Goal: Find specific page/section

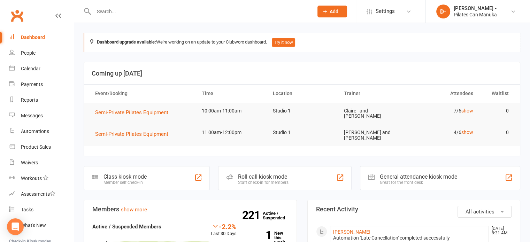
click at [112, 12] on input "text" at bounding box center [200, 12] width 217 height 10
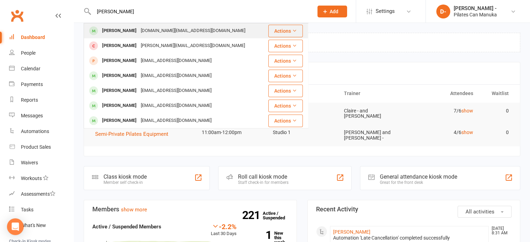
type input "[PERSON_NAME]"
click at [126, 32] on div "[PERSON_NAME]" at bounding box center [119, 31] width 39 height 10
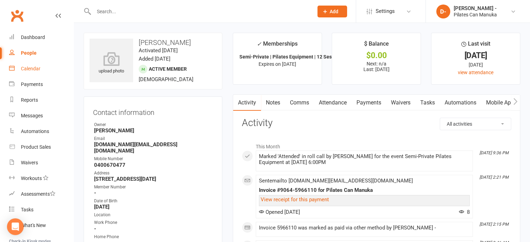
click at [38, 70] on div "Calendar" at bounding box center [30, 69] width 19 height 6
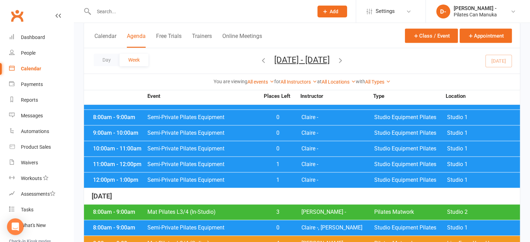
scroll to position [938, 0]
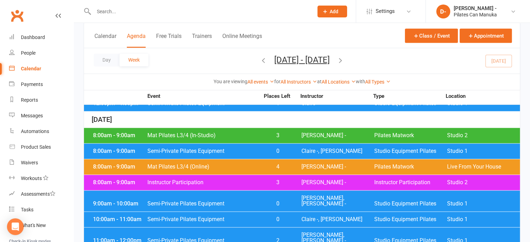
click at [170, 238] on span "Semi-Private Pilates Equipment" at bounding box center [203, 241] width 112 height 6
